Goal: Task Accomplishment & Management: Complete application form

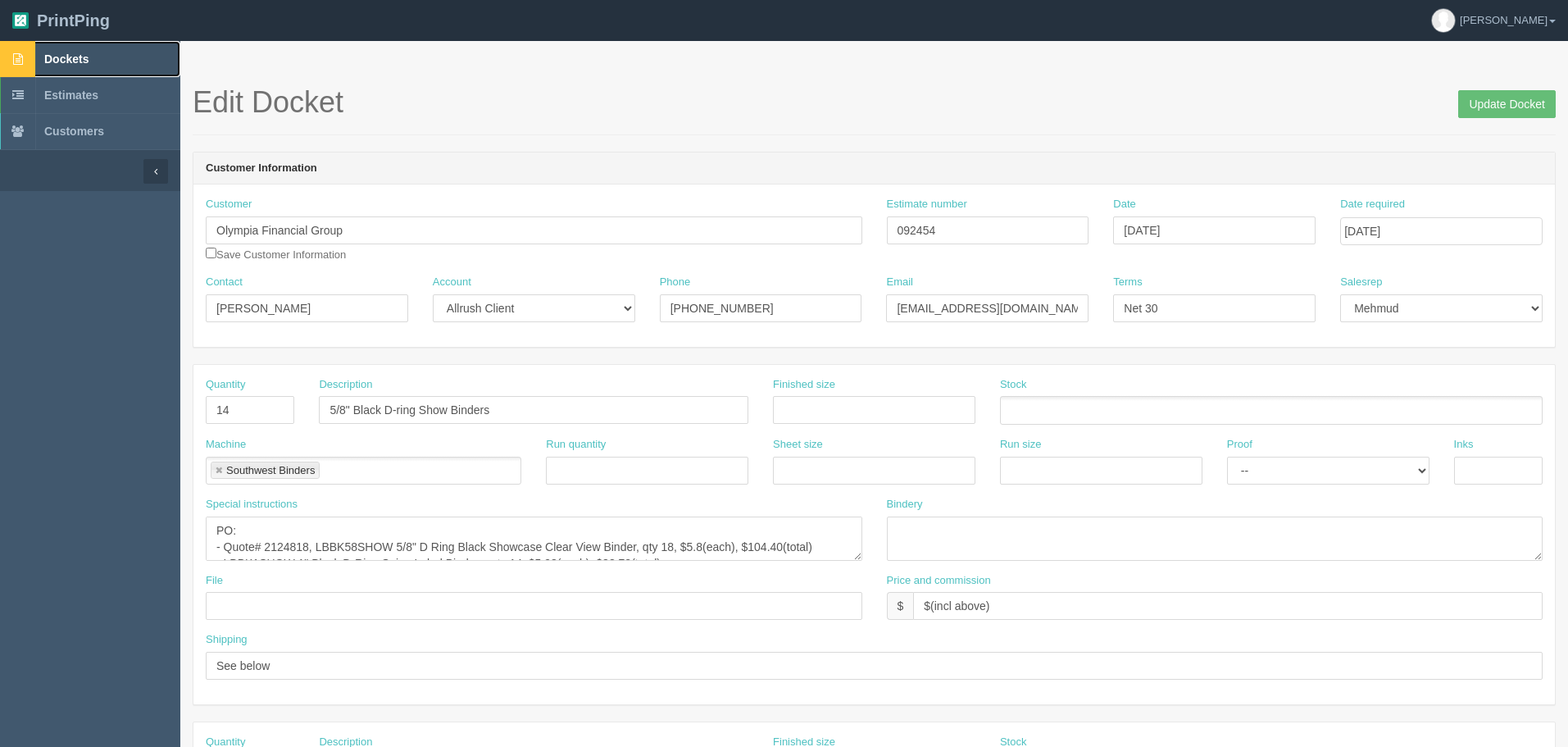
click at [79, 65] on span "Dockets" at bounding box center [66, 58] width 44 height 13
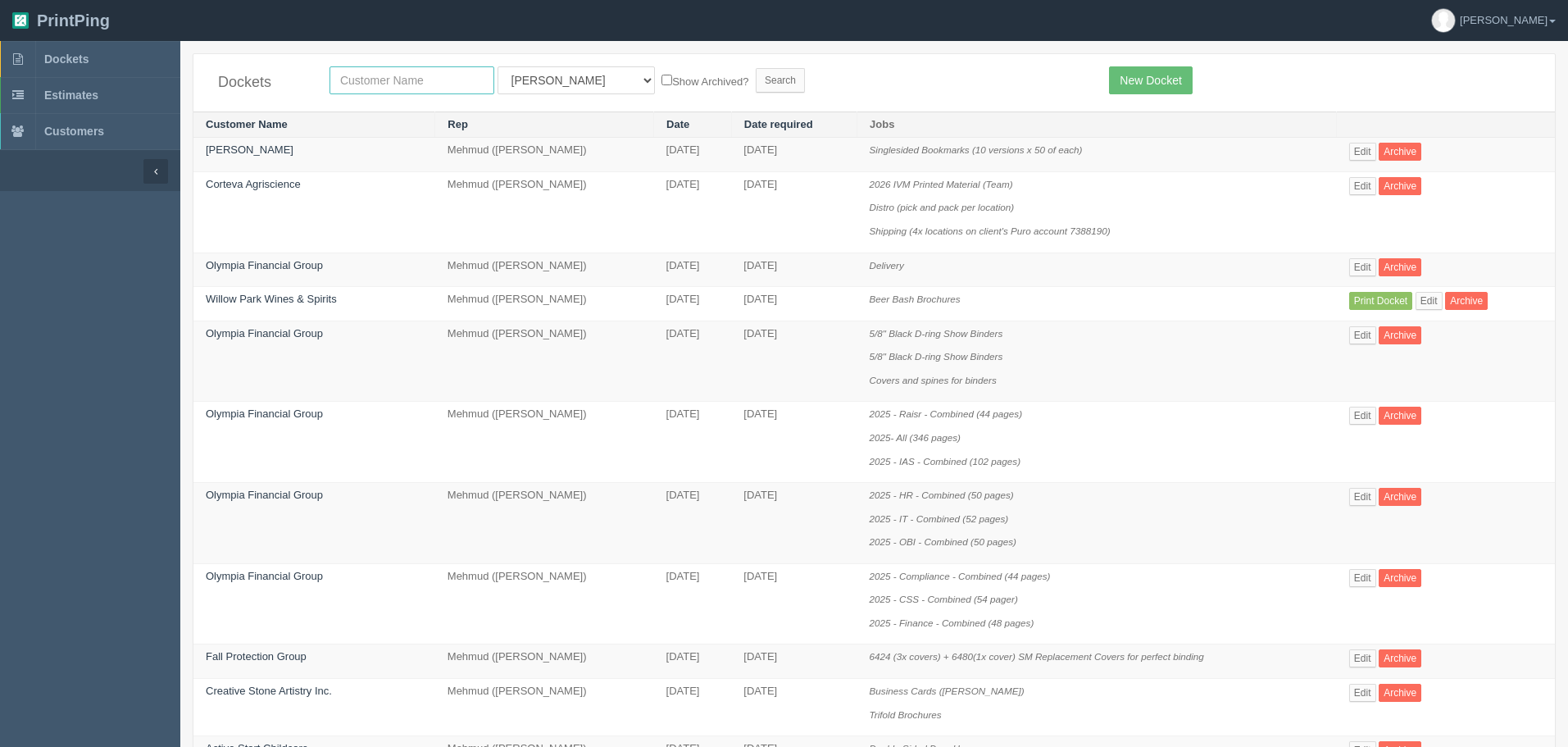
click at [400, 79] on input "text" at bounding box center [412, 80] width 165 height 28
type input "[PERSON_NAME]"
click at [756, 68] on input "Search" at bounding box center [781, 80] width 49 height 25
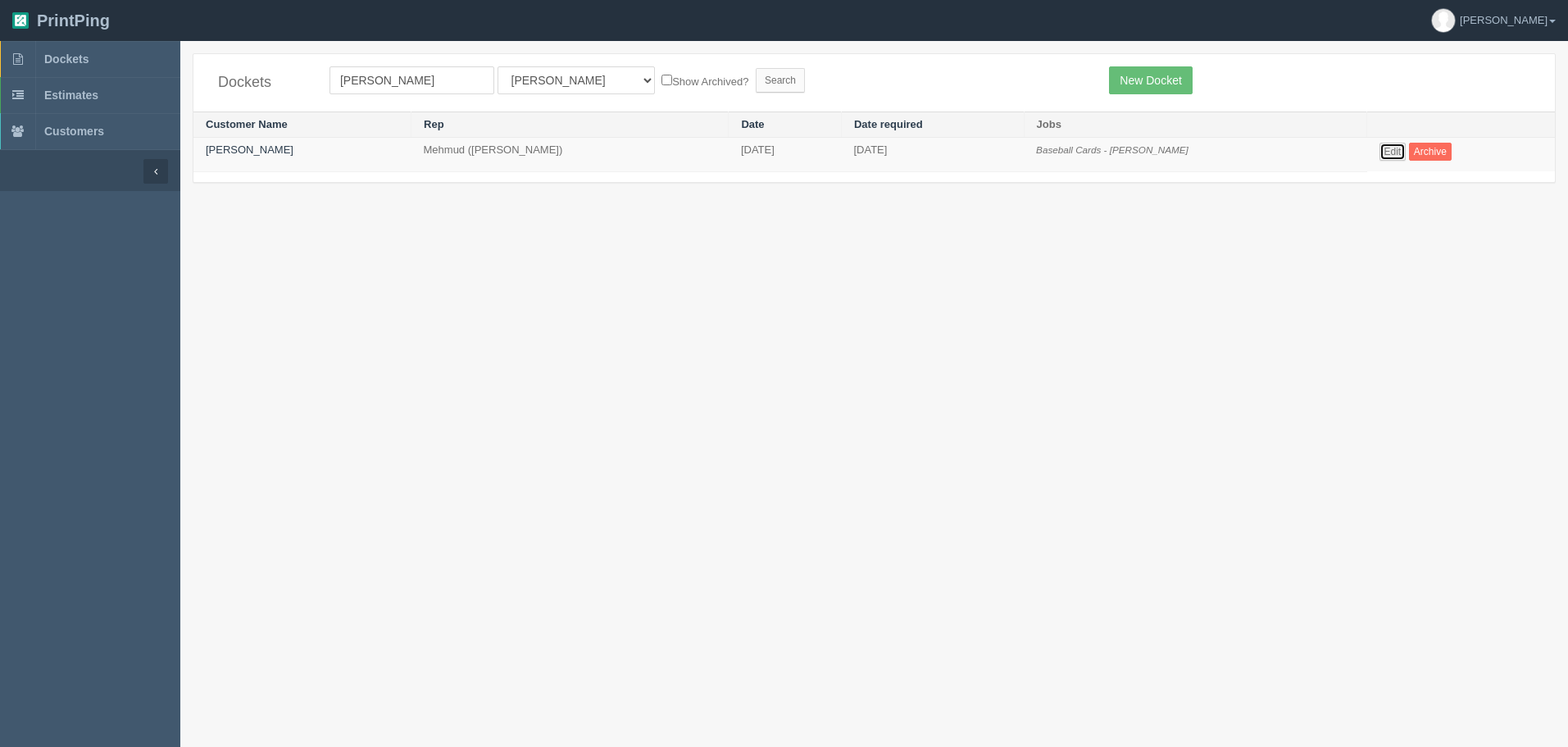
click at [1379, 147] on link "Edit" at bounding box center [1392, 151] width 27 height 18
click at [237, 149] on link "[PERSON_NAME]" at bounding box center [249, 149] width 88 height 12
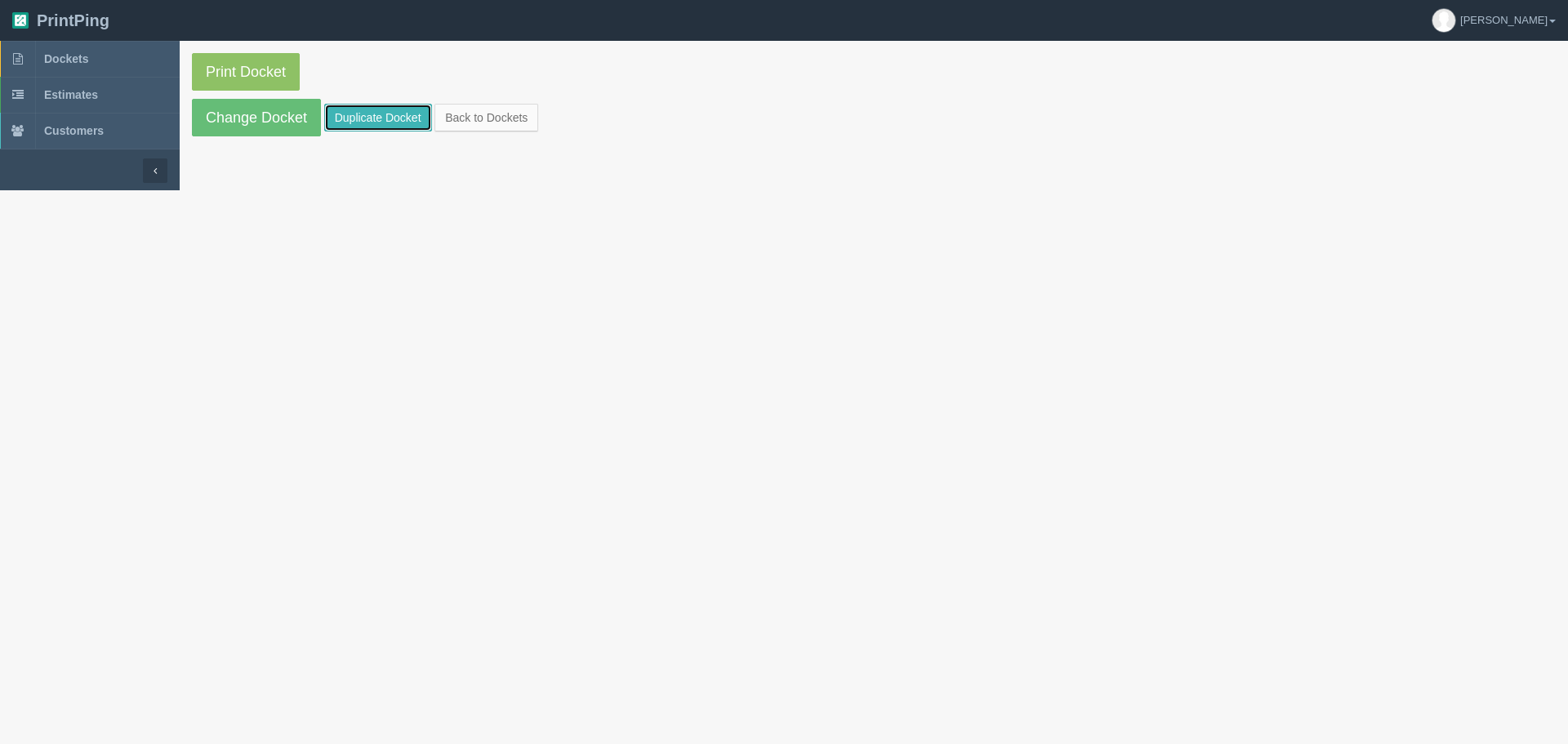
click at [392, 116] on link "Duplicate Docket" at bounding box center [378, 117] width 108 height 28
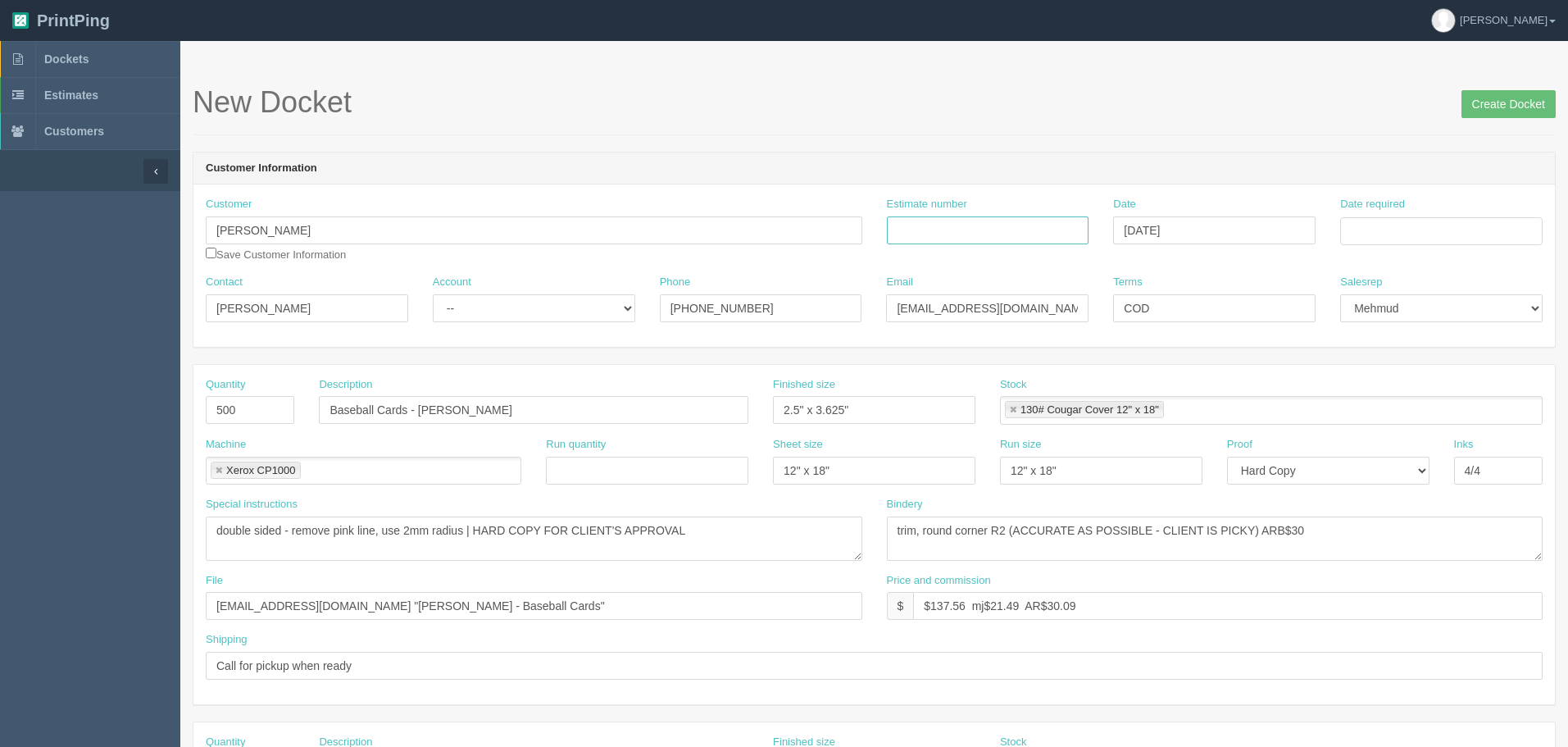
click at [964, 233] on input "Estimate number" at bounding box center [988, 230] width 203 height 28
type input "092833"
click at [1432, 364] on td "15" at bounding box center [1422, 365] width 24 height 24
type input "[DATE]"
click at [1088, 128] on div "New Docket Create Docket" at bounding box center [874, 111] width 1363 height 49
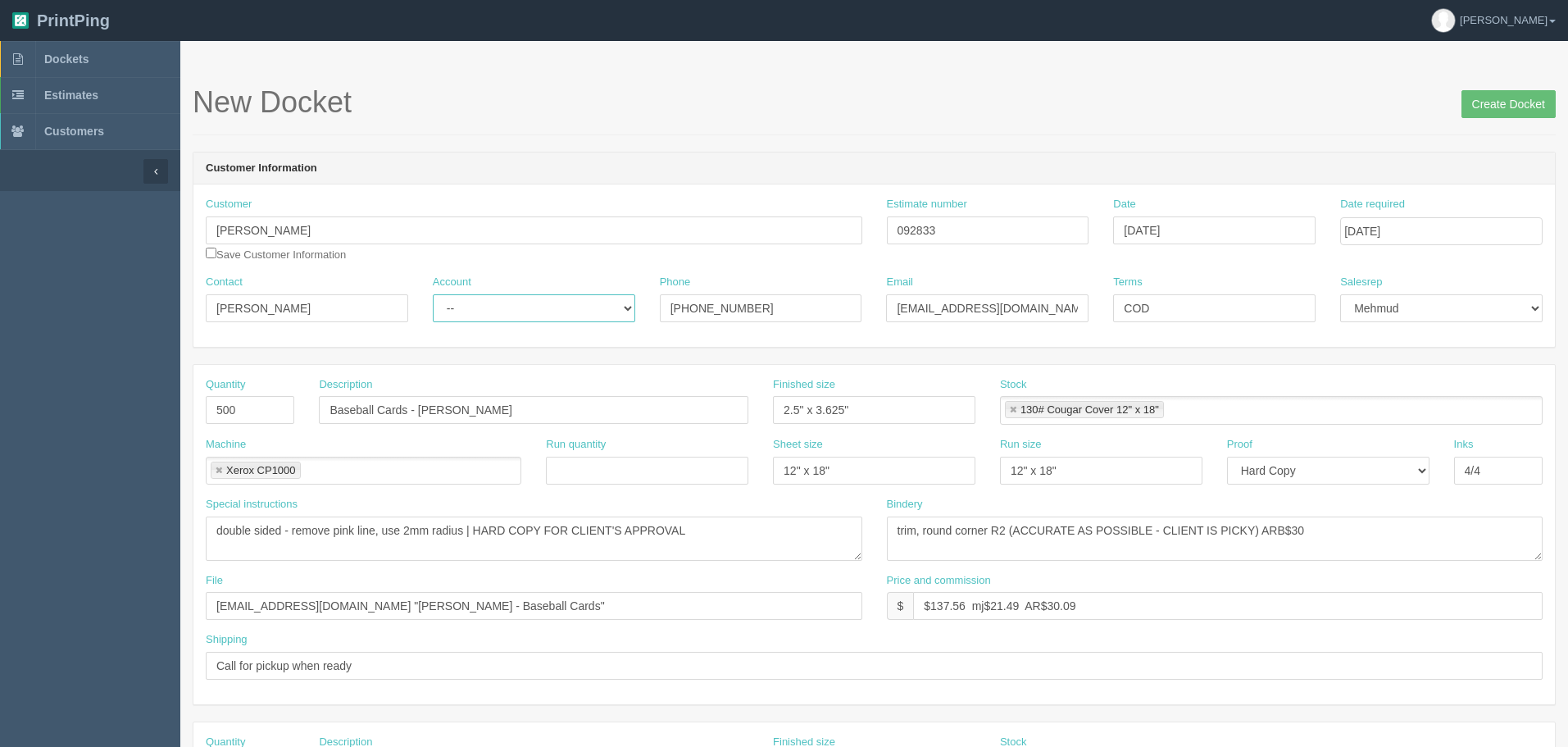
click at [532, 311] on select "-- Existing Client Allrush Client Rep Client" at bounding box center [534, 308] width 203 height 28
select select "Allrush Client"
click at [433, 294] on select "-- Existing Client Allrush Client Rep Client" at bounding box center [534, 308] width 203 height 28
drag, startPoint x: 409, startPoint y: 527, endPoint x: 0, endPoint y: 527, distance: 409.0
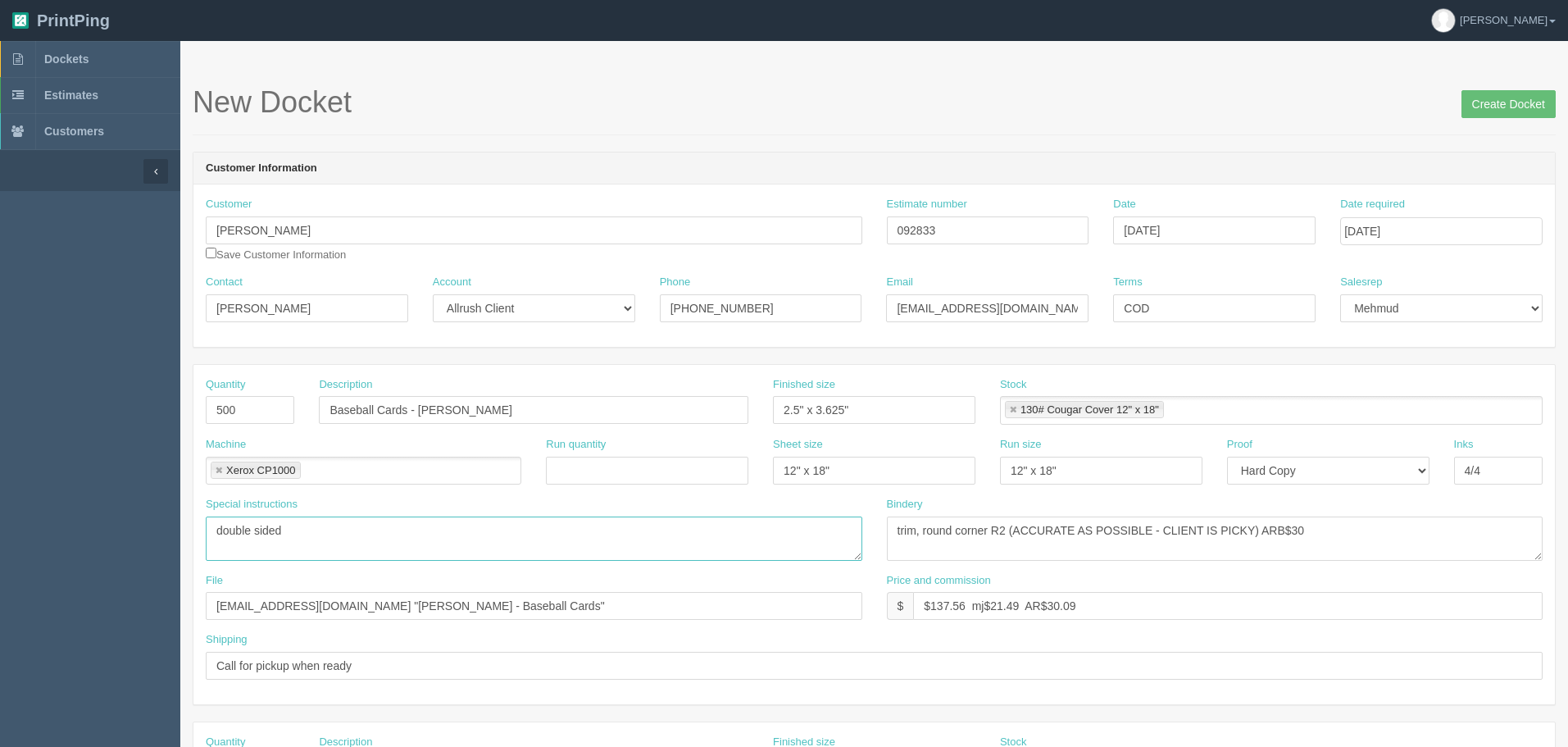
type textarea "double sided"
drag, startPoint x: 930, startPoint y: 530, endPoint x: 1147, endPoint y: 527, distance: 217.0
click at [1147, 527] on textarea "trim, round corner R2 (ACCURATE AS POSSIBLE - CLIENT IS PICKY) ARB$30" at bounding box center [1215, 539] width 657 height 44
click at [1013, 537] on textarea "trim, round corner R2 (ACCURATE AS POSSIBLE - CLIENT IS PICKY) ARB$30" at bounding box center [1215, 539] width 657 height 44
drag, startPoint x: 1013, startPoint y: 533, endPoint x: 926, endPoint y: 529, distance: 87.1
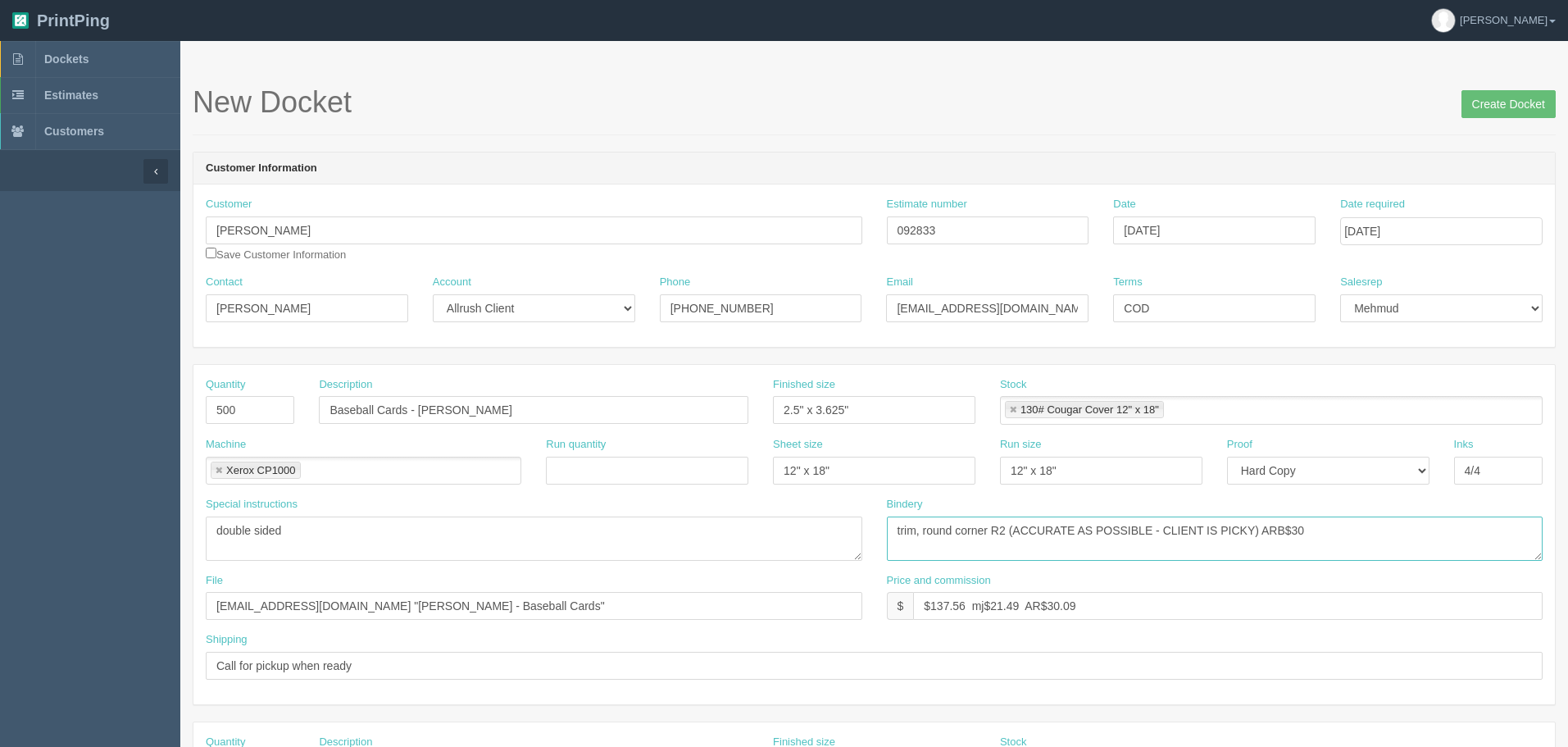
click at [926, 529] on textarea "trim, round corner R2 (ACCURATE AS POSSIBLE - CLIENT IS PICKY) ARB$30" at bounding box center [1215, 539] width 657 height 44
drag, startPoint x: 1147, startPoint y: 530, endPoint x: 1167, endPoint y: 542, distance: 23.3
click at [1152, 530] on textarea "trim, round corner R2 (ACCURATE AS POSSIBLE - CLIENT IS PICKY) ARB$30" at bounding box center [1215, 539] width 657 height 44
type textarea "trim ACCURATE AS POSSIBLE - CLIENT IS PICKY"
drag, startPoint x: 931, startPoint y: 606, endPoint x: 1573, endPoint y: 566, distance: 643.2
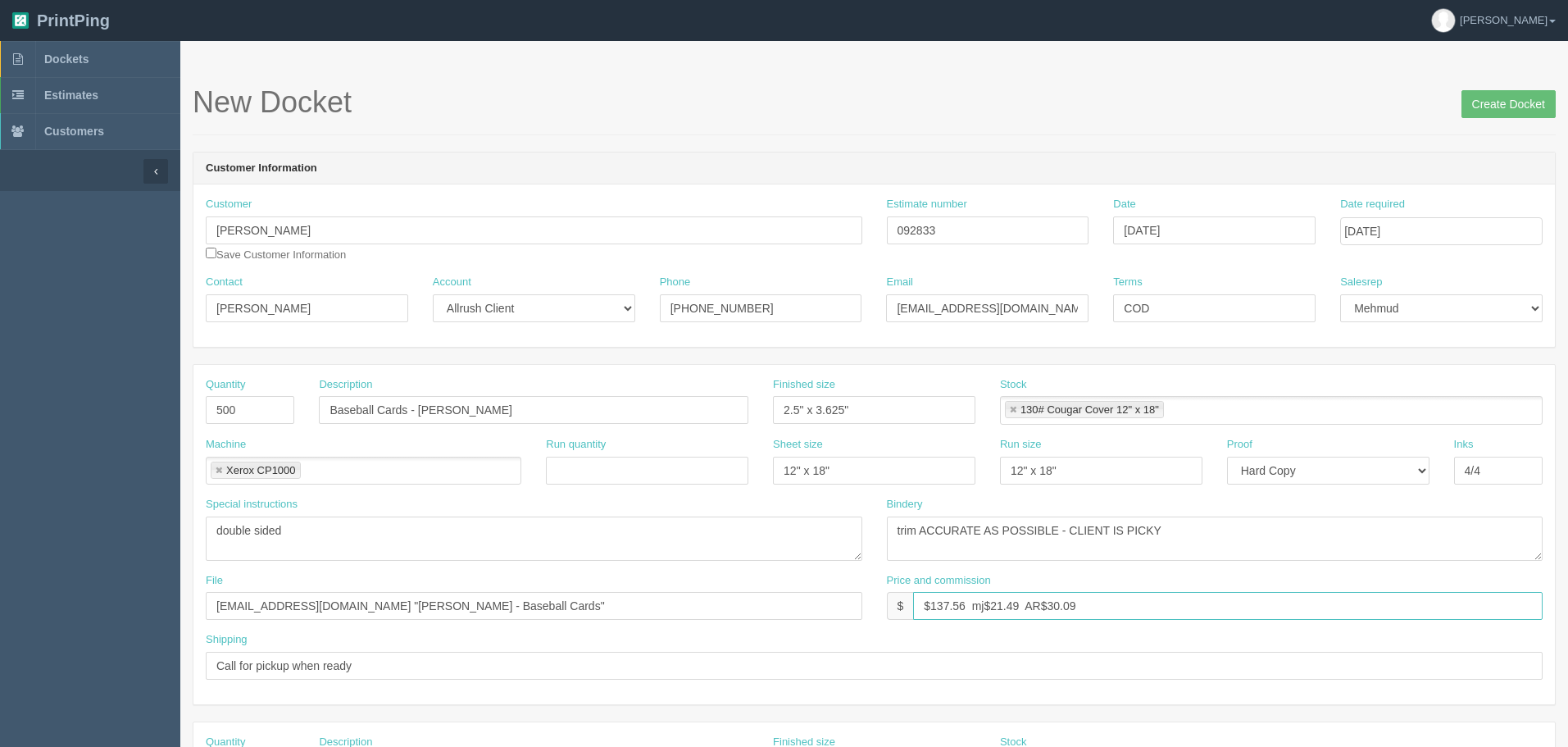
click at [1567, 570] on html "PrintPing Zack Edit account ( zack@allrush.ca ) Logout Dockets Estimates" at bounding box center [784, 744] width 1568 height 1489
click at [1066, 607] on input "$99.16 mj$ AR$" at bounding box center [1227, 606] width 629 height 28
click at [987, 603] on input "$99.16 mj$ AR$21.69" at bounding box center [1227, 606] width 629 height 28
type input "$99.16 mj$15.49 AR$21.69"
click at [1503, 96] on input "Create Docket" at bounding box center [1508, 104] width 94 height 28
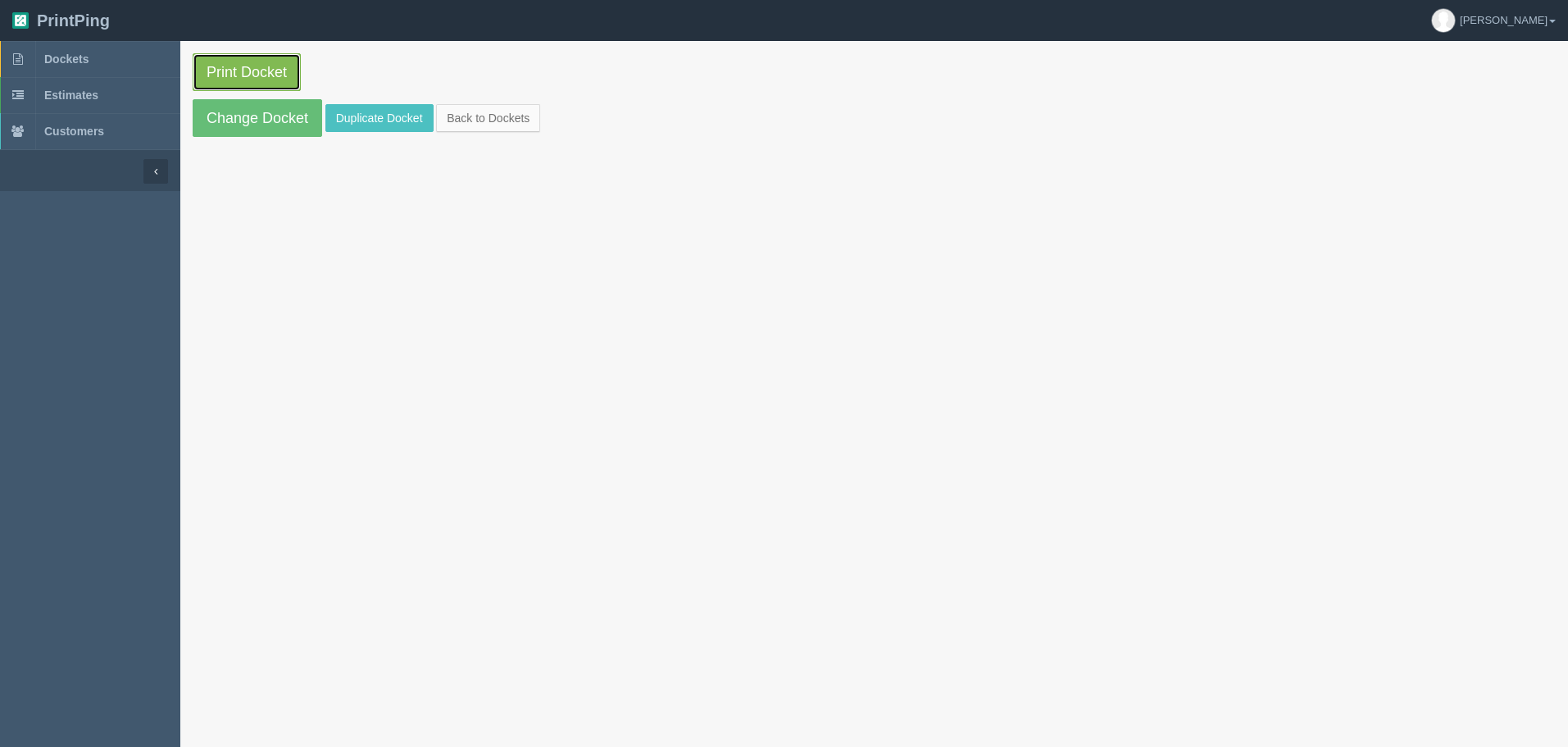
click at [228, 54] on link "Print Docket" at bounding box center [247, 72] width 109 height 38
click at [269, 124] on link "Change Docket" at bounding box center [257, 118] width 129 height 38
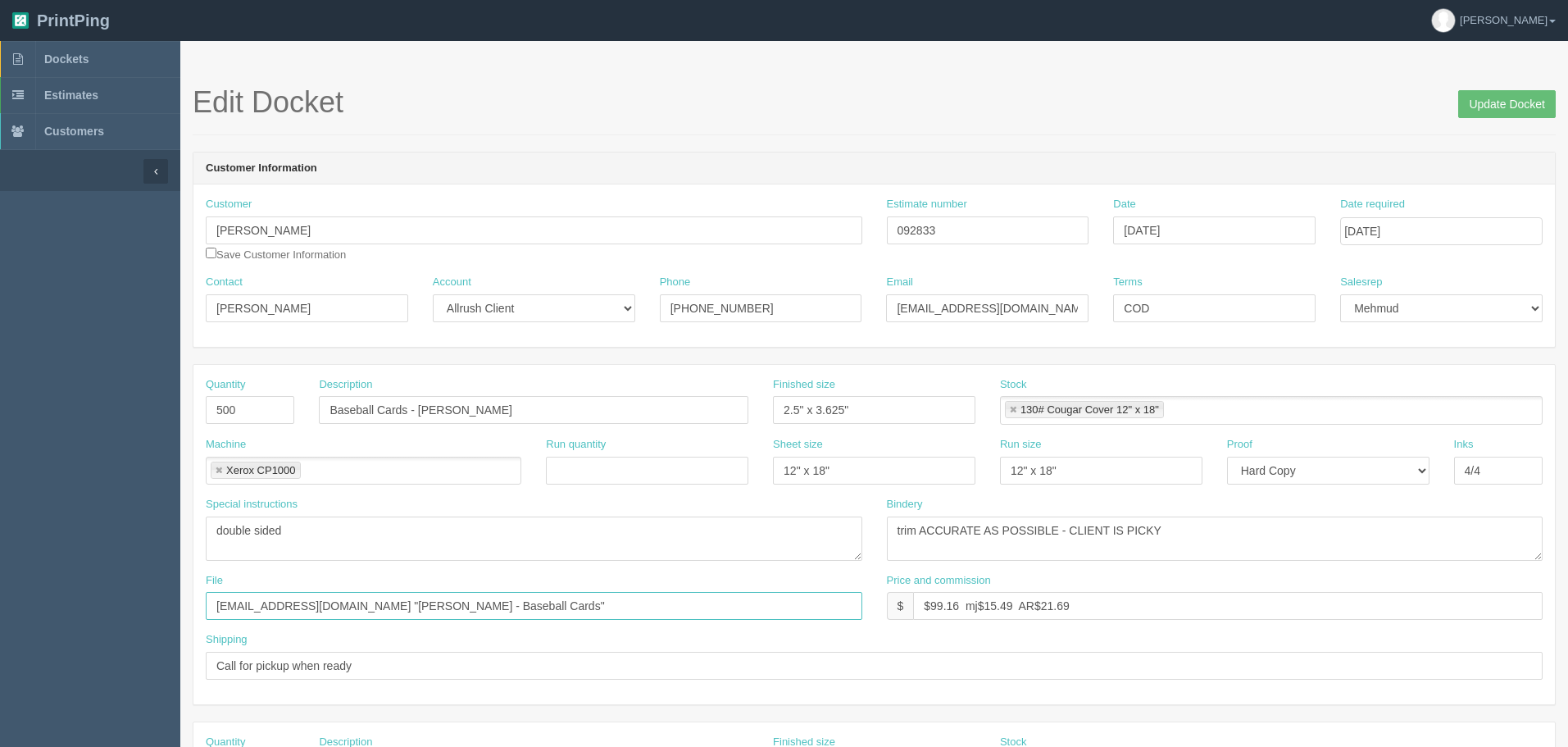
click at [496, 602] on input "[EMAIL_ADDRESS][DOMAIN_NAME] "[PERSON_NAME] - Baseball Cards"" at bounding box center [534, 606] width 657 height 28
click at [104, 73] on link "Dockets" at bounding box center [90, 58] width 181 height 37
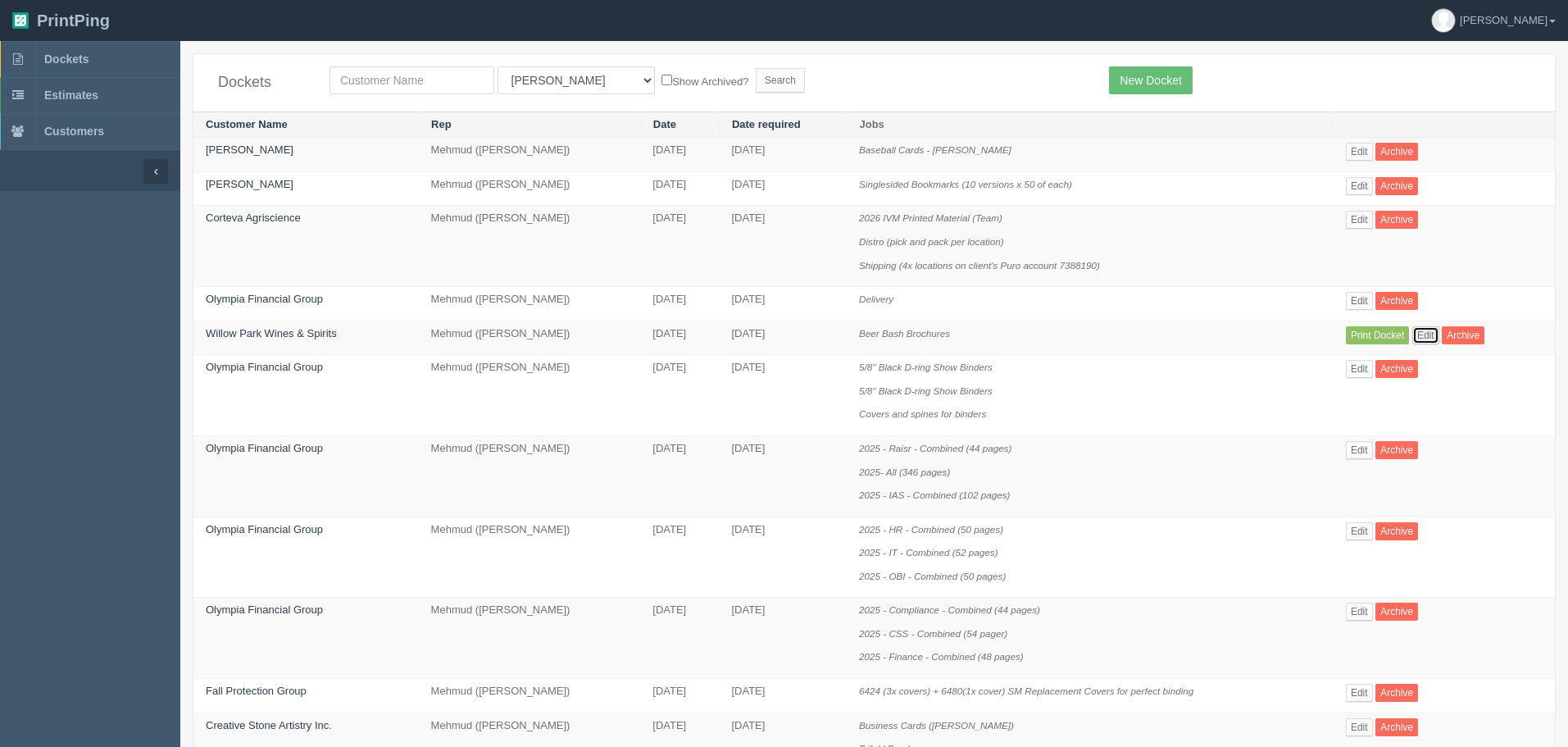
click at [1432, 330] on link "Edit" at bounding box center [1425, 335] width 27 height 18
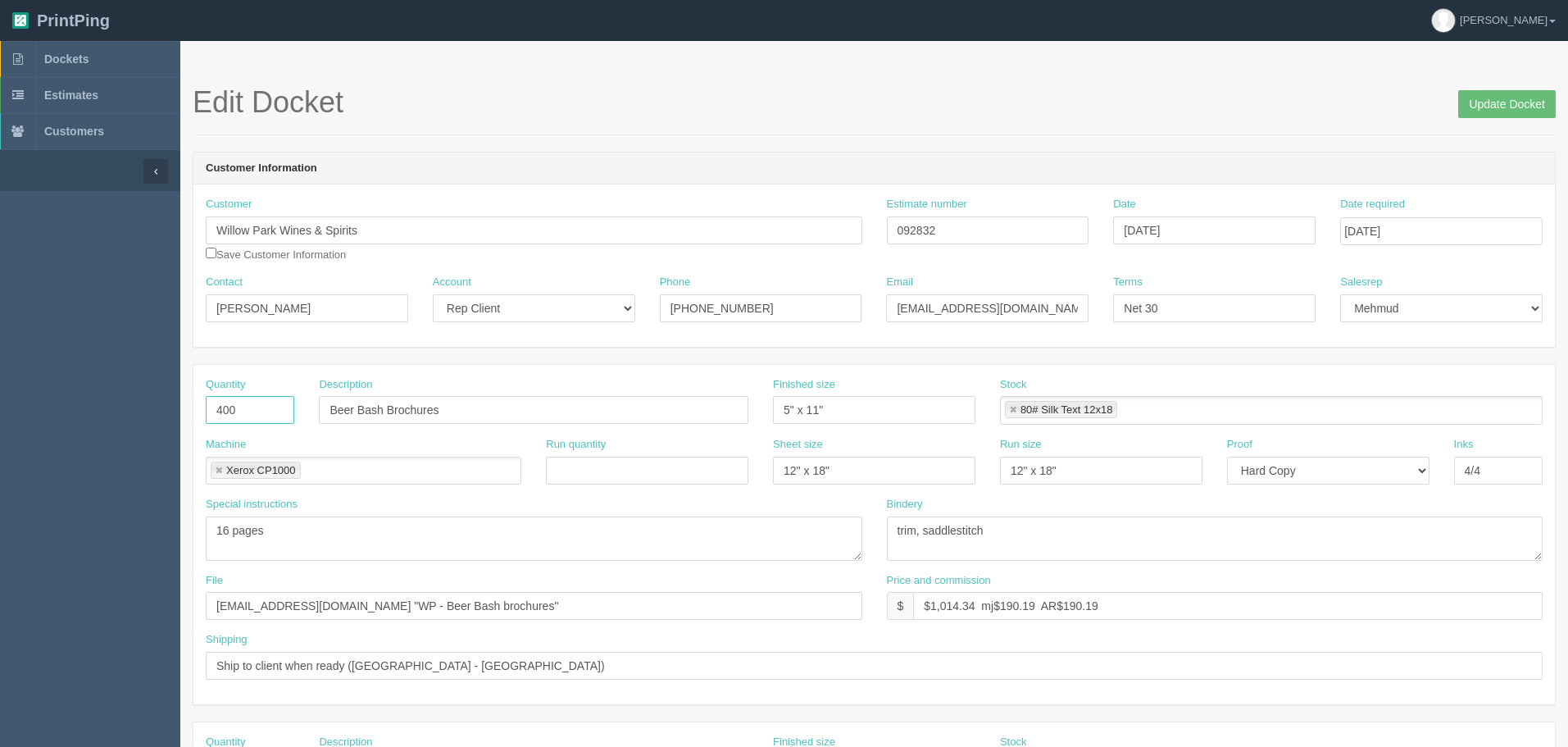
drag, startPoint x: 260, startPoint y: 415, endPoint x: -115, endPoint y: 366, distance: 378.2
click at [0, 366] on html "PrintPing Zack Edit account ( zack@allrush.ca ) Logout Dockets Estimates" at bounding box center [784, 744] width 1568 height 1489
type input "350"
drag, startPoint x: 950, startPoint y: 228, endPoint x: 407, endPoint y: 228, distance: 543.0
click at [414, 228] on div "Customer Willow Park Wines & Spirits Save Customer Information Estimate number …" at bounding box center [874, 235] width 1362 height 78
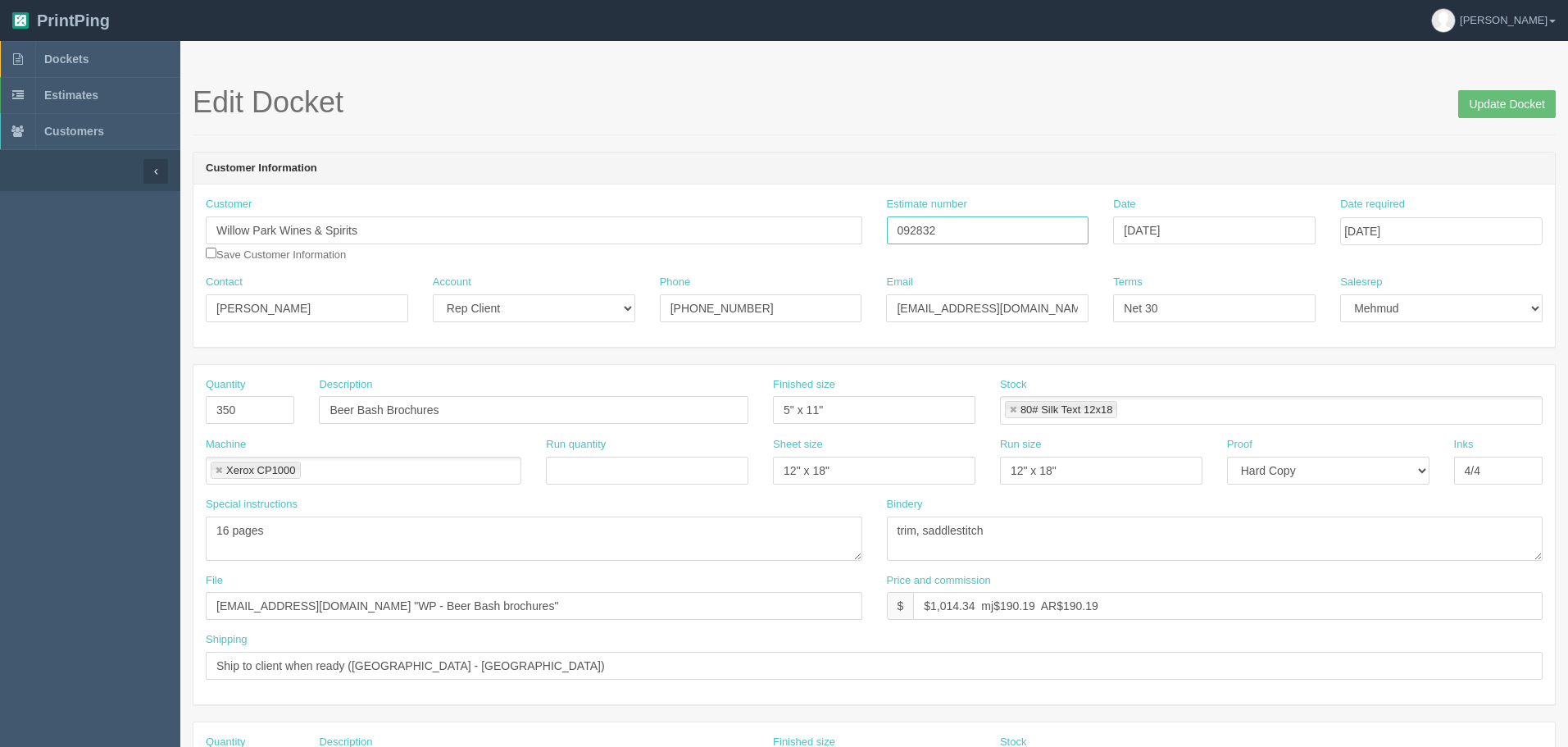
paste input "Jeremy Lee - Baseball Cards"
type input "092832"
click at [500, 604] on input "files@allrush.ca "WP - Beer Bash brochures"" at bounding box center [534, 606] width 657 height 28
drag, startPoint x: 934, startPoint y: 604, endPoint x: 1573, endPoint y: 541, distance: 642.1
click at [1567, 541] on html "PrintPing Zack Edit account ( zack@allrush.ca ) Logout Dockets Estimates" at bounding box center [784, 744] width 1568 height 1489
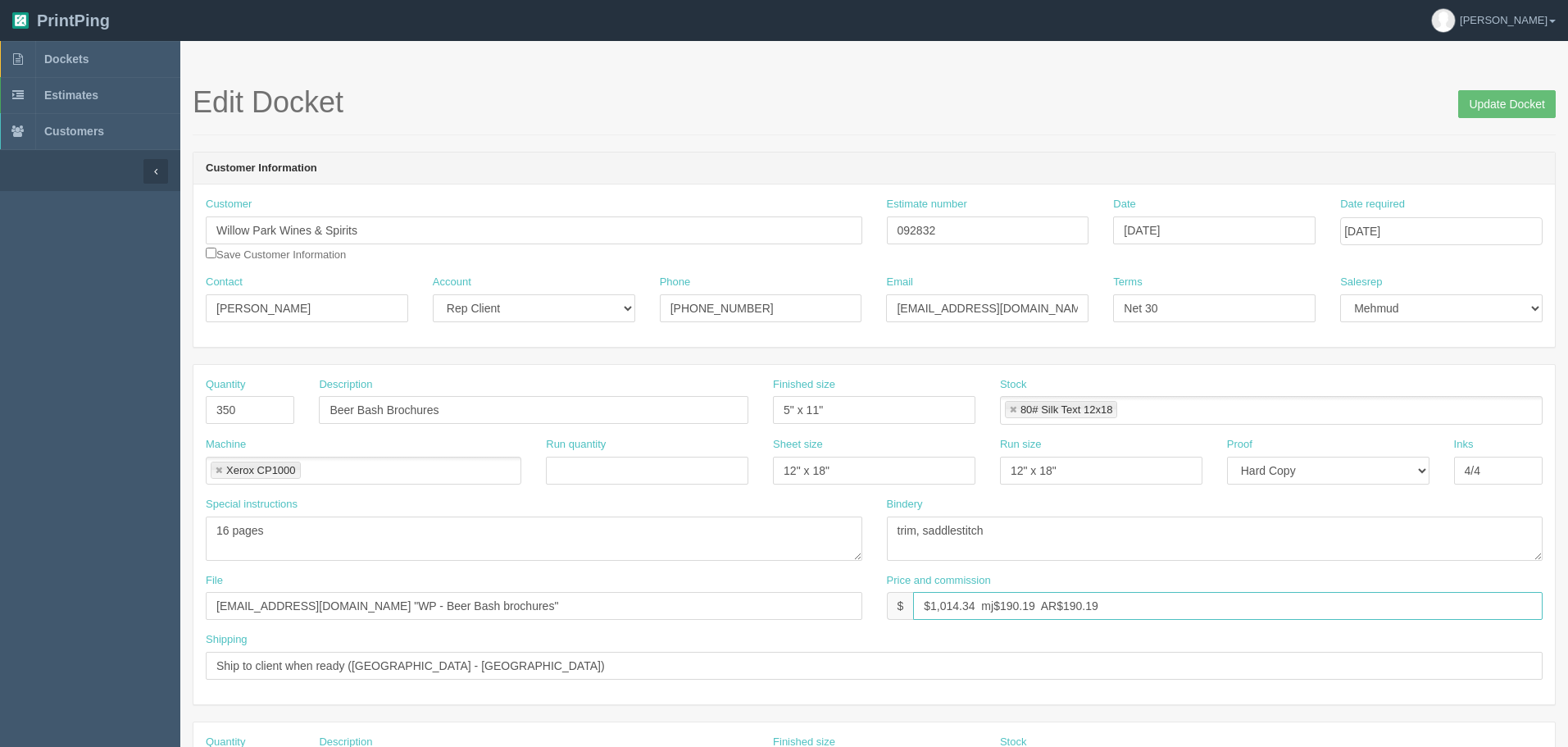
click at [995, 599] on input "$1,014.34 mj$190.19 AR$190.19" at bounding box center [1227, 606] width 629 height 28
paste input "170.97"
type input "$911.83 mj$170.97 AR$170.97"
click at [543, 544] on textarea "16 pages" at bounding box center [534, 539] width 657 height 44
drag, startPoint x: 1511, startPoint y: 104, endPoint x: 1495, endPoint y: 112, distance: 17.9
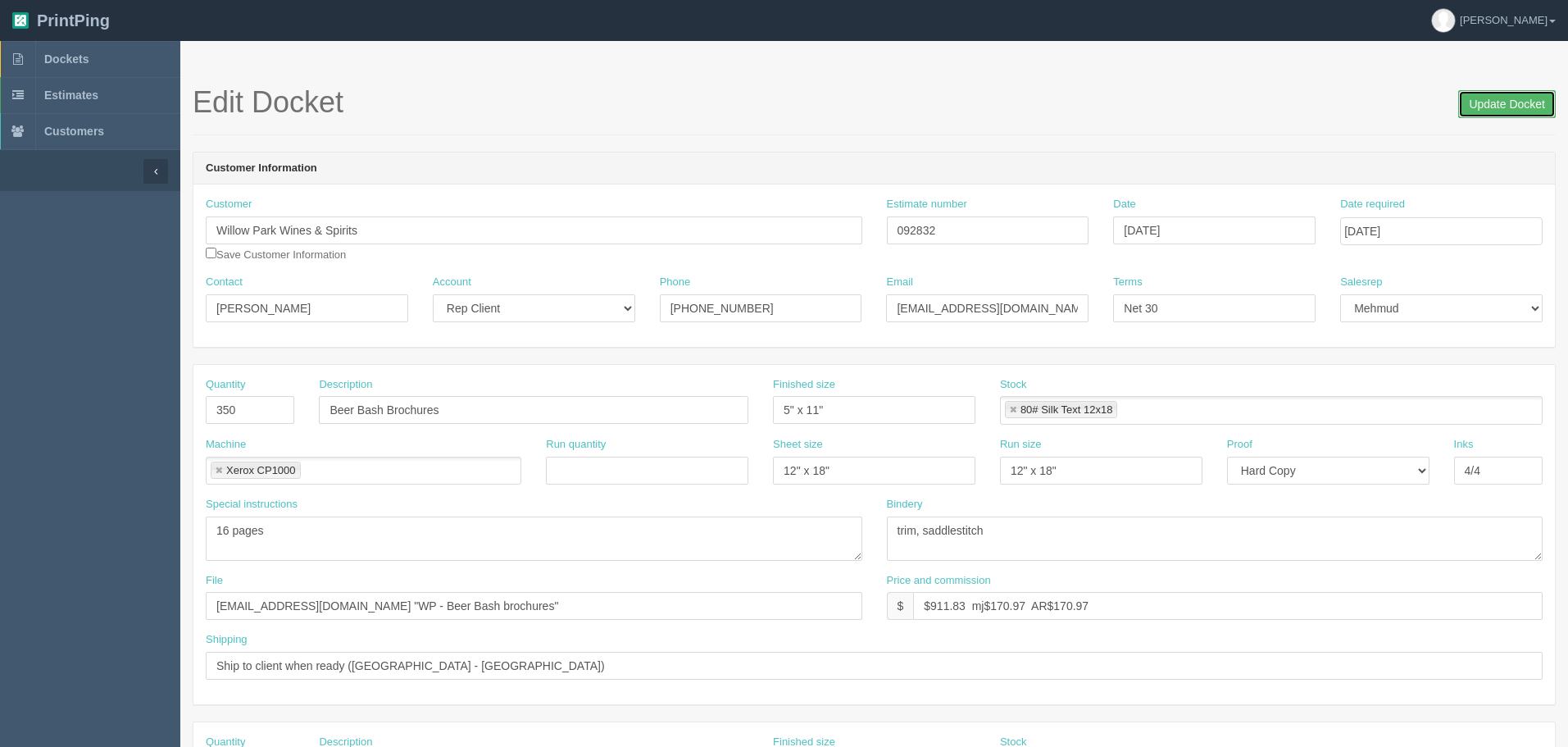
click at [1511, 104] on input "Update Docket" at bounding box center [1507, 104] width 98 height 28
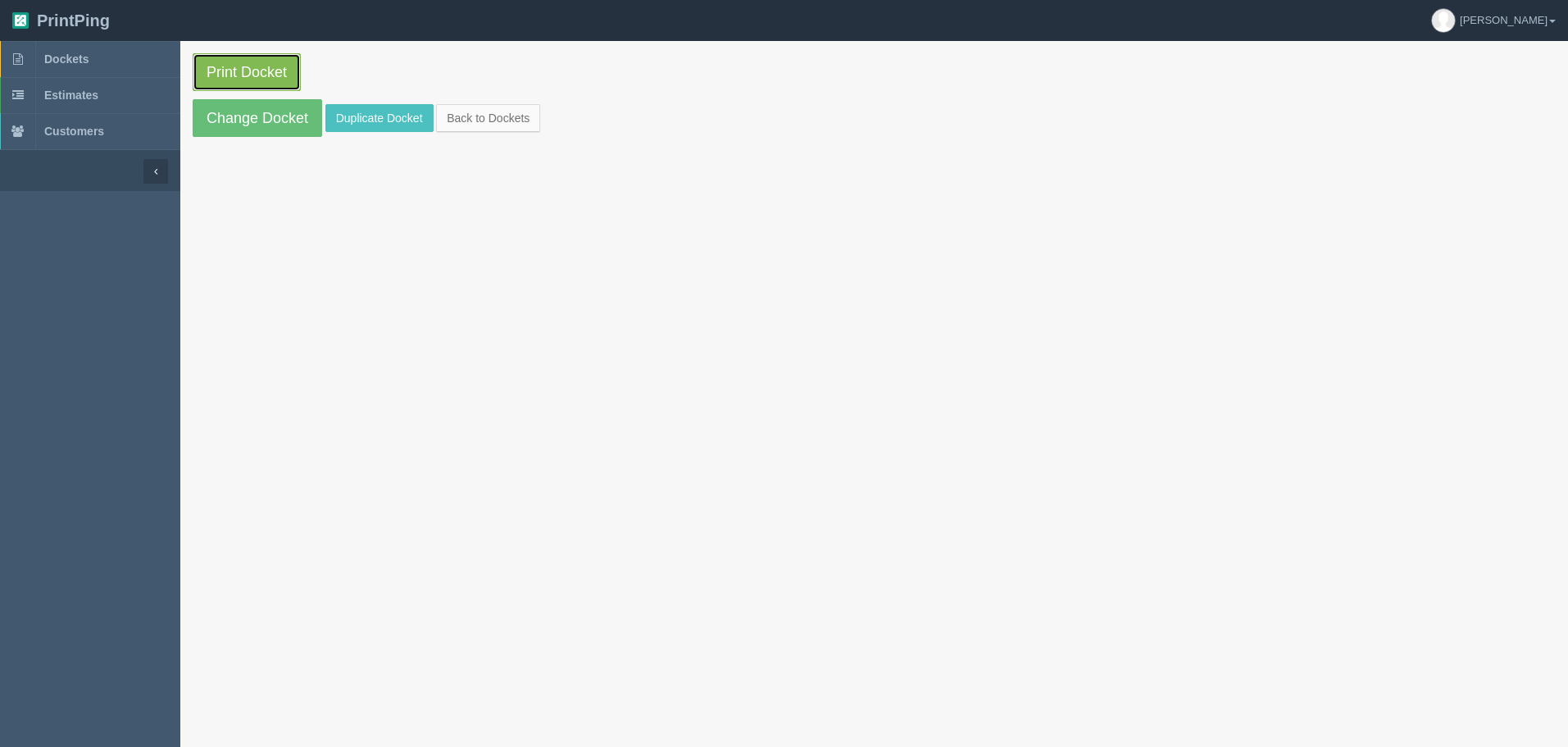
click at [249, 73] on link "Print Docket" at bounding box center [247, 72] width 109 height 38
click at [70, 63] on span "Dockets" at bounding box center [66, 58] width 44 height 13
